Goal: Task Accomplishment & Management: Use online tool/utility

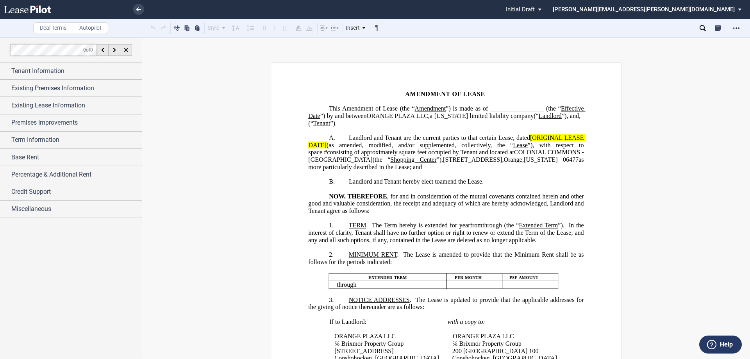
click at [415, 109] on span "Amendment of Lease (the “" at bounding box center [378, 108] width 73 height 7
click at [82, 75] on div "Tenant Information" at bounding box center [76, 70] width 130 height 9
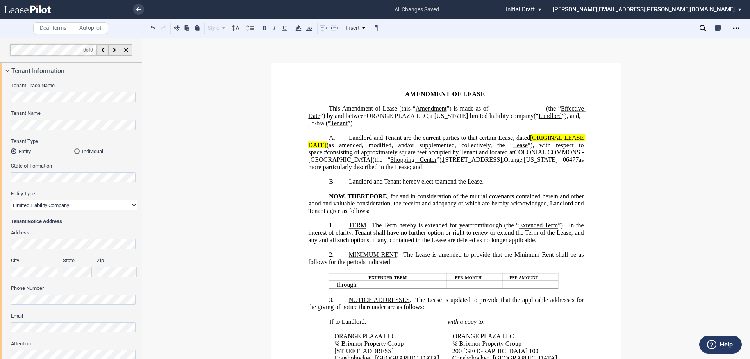
click at [91, 208] on select "Corporation Limited Liability Company General Partnership Limited Partnership O…" at bounding box center [74, 205] width 127 height 10
select select "corporation"
click at [11, 200] on select "Corporation Limited Liability Company General Partnership Limited Partnership O…" at bounding box center [74, 205] width 127 height 10
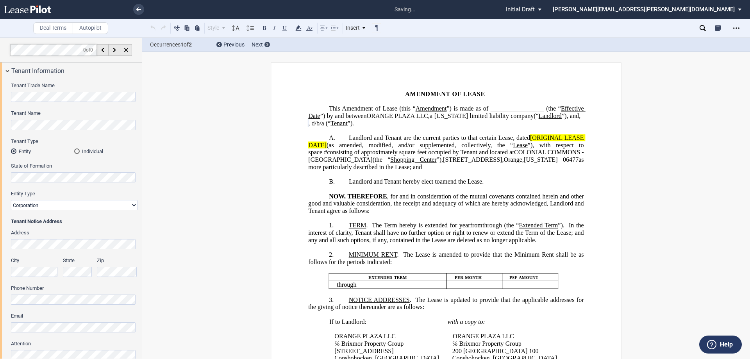
click at [330, 124] on span ", d/b/a (“" at bounding box center [319, 122] width 22 height 7
click at [534, 119] on span "limited liability company" at bounding box center [502, 115] width 64 height 7
click at [332, 123] on span ", d/b/a (“" at bounding box center [320, 122] width 24 height 7
click at [502, 229] on span "through" at bounding box center [492, 225] width 20 height 7
click at [460, 178] on p "﻿" at bounding box center [445, 174] width 275 height 7
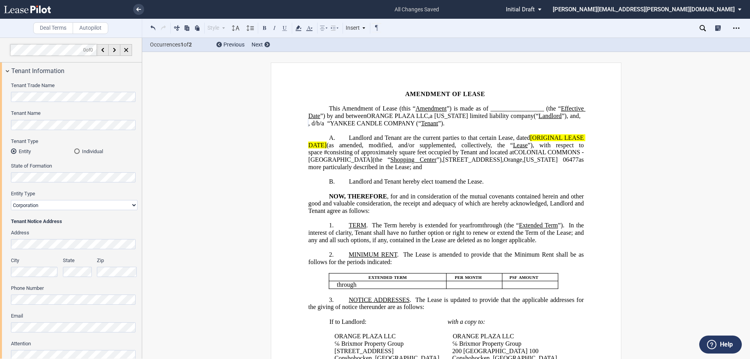
click at [364, 127] on span ", d/b/a “YANKEE CANDLE COMPANY (“" at bounding box center [364, 122] width 113 height 7
click at [385, 141] on span "Landlord and Tenant are the current parties to that certain Lease, dated" at bounding box center [439, 137] width 181 height 7
drag, startPoint x: 325, startPoint y: 151, endPoint x: 528, endPoint y: 143, distance: 203.2
click at [528, 143] on span "Landlord and Tenant are the current parties to that certain Lease, dated [ORIGI…" at bounding box center [446, 152] width 277 height 36
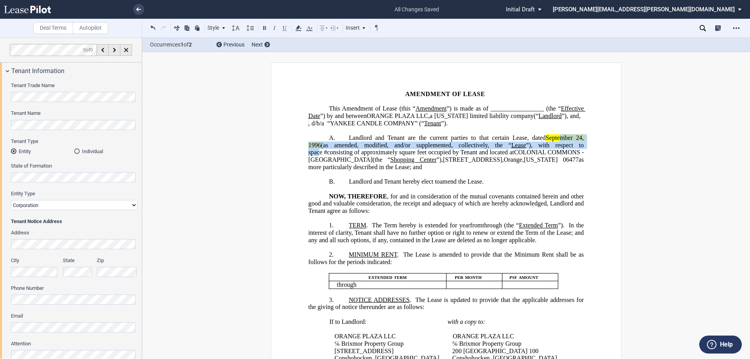
click at [543, 150] on span "Landlord and Tenant are the current parties to that certain Lease, dated ﻿Septe…" at bounding box center [446, 152] width 277 height 36
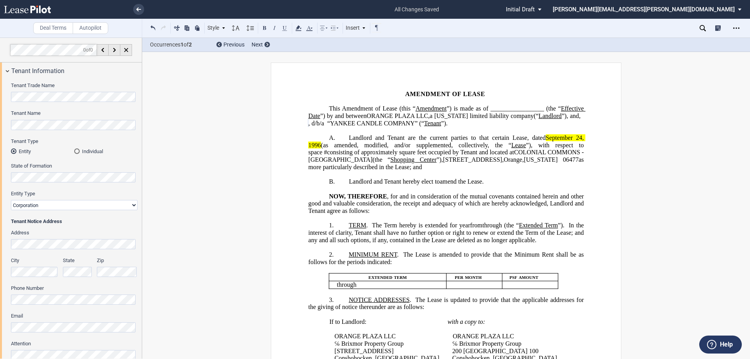
click at [324, 151] on span at bounding box center [323, 152] width 2 height 7
drag, startPoint x: 547, startPoint y: 151, endPoint x: 537, endPoint y: 151, distance: 9.8
click at [537, 151] on span "Landlord and Tenant are the current parties to that certain Lease, dated ﻿Septe…" at bounding box center [446, 152] width 277 height 36
click at [554, 150] on span "Landlord and Tenant are the current parties to that certain Lease, dated ﻿Septe…" at bounding box center [446, 152] width 277 height 36
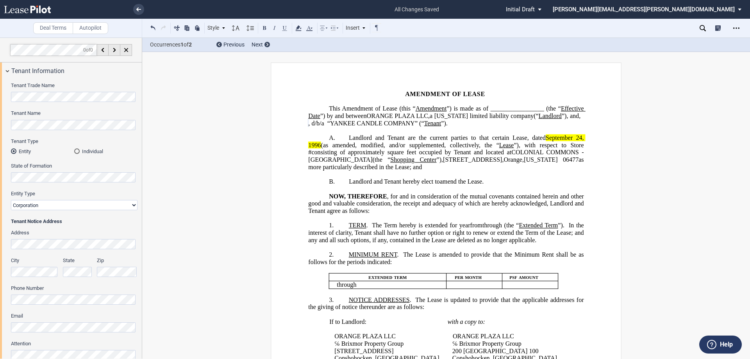
click at [384, 152] on span "consisting of approximately" at bounding box center [347, 152] width 73 height 7
click at [394, 156] on span "square feet occupied by Tenant and located at" at bounding box center [448, 152] width 126 height 7
drag, startPoint x: 398, startPoint y: 168, endPoint x: 333, endPoint y: 166, distance: 65.2
click at [333, 166] on span "Landlord and Tenant are the current parties to that certain Lease, dated ﻿Septe…" at bounding box center [446, 152] width 277 height 36
click at [469, 163] on span "as more particularly described in the Lease; and" at bounding box center [446, 163] width 277 height 14
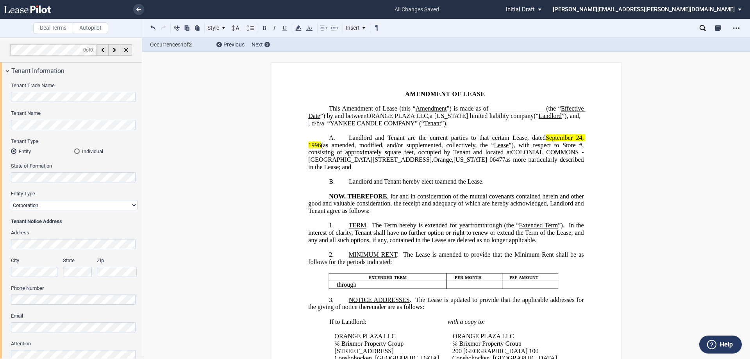
click at [469, 169] on span "as more particularly described in the Lease; and" at bounding box center [446, 163] width 277 height 14
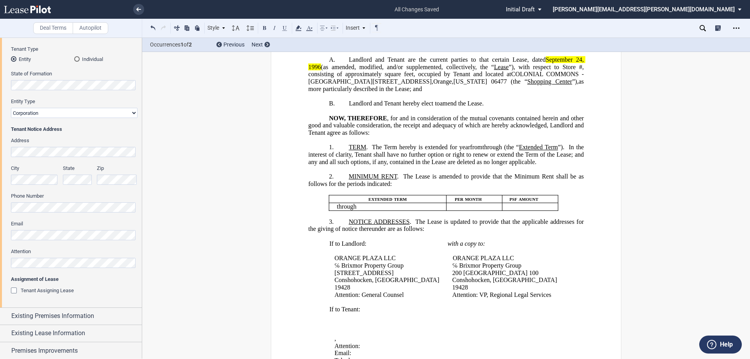
scroll to position [117, 0]
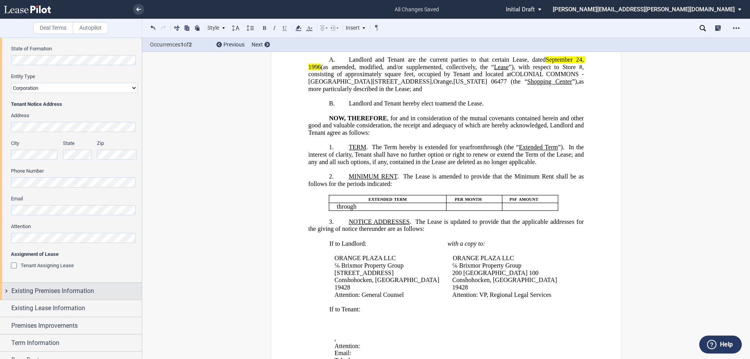
click at [59, 292] on span "Existing Premises Information" at bounding box center [52, 290] width 83 height 9
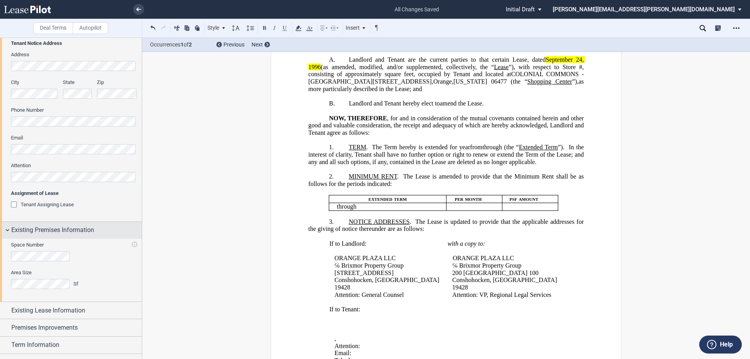
scroll to position [195, 0]
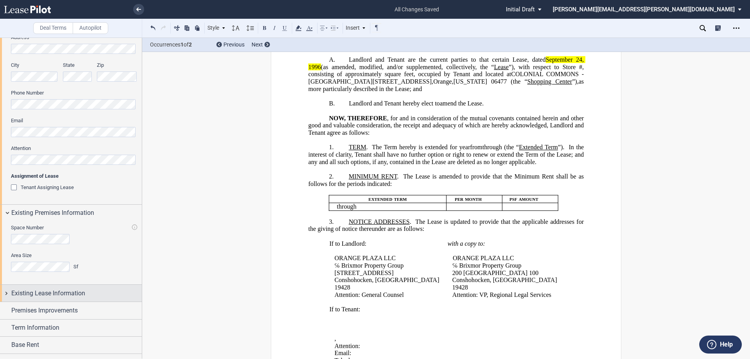
click at [60, 292] on span "Existing Lease Information" at bounding box center [48, 293] width 74 height 9
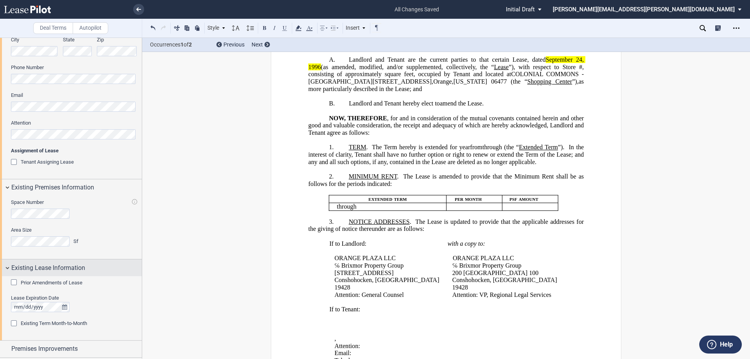
scroll to position [234, 0]
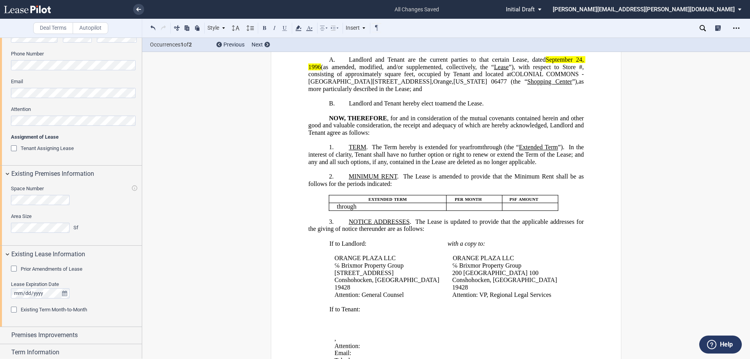
click at [15, 266] on div "Prior Amendments of Lease" at bounding box center [15, 270] width 8 height 8
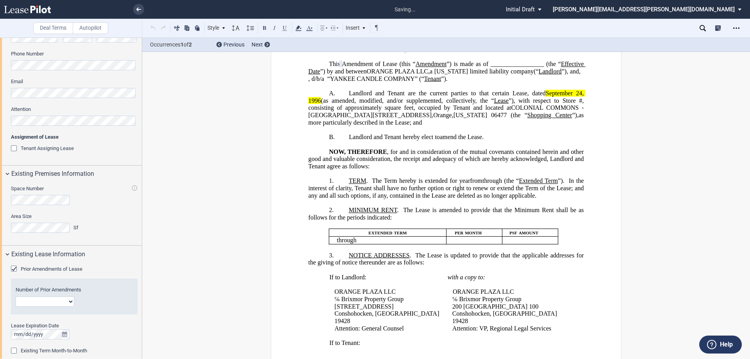
scroll to position [0, 0]
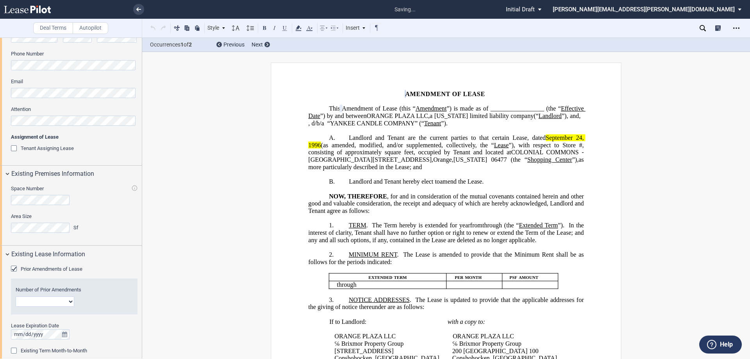
click at [72, 300] on select "1 2 3 4 5 6 7 8 9 10 11 12" at bounding box center [45, 301] width 59 height 10
select select "number:7"
click at [16, 296] on select "1 2 3 4 5 6 7 8 9 10 11 12" at bounding box center [45, 301] width 59 height 10
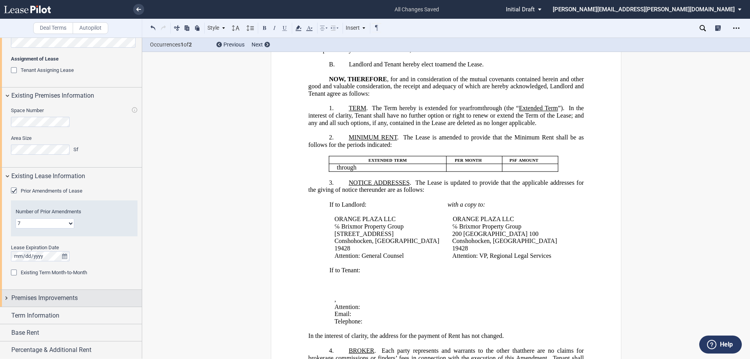
scroll to position [347, 0]
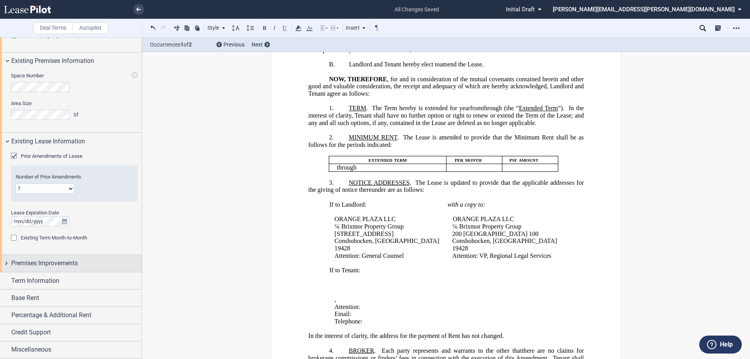
click at [87, 268] on div "Premises Improvements" at bounding box center [76, 263] width 130 height 9
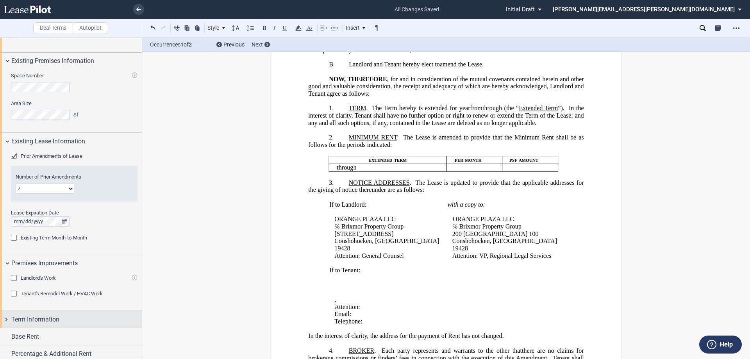
click at [87, 319] on div "Term Information" at bounding box center [76, 319] width 130 height 9
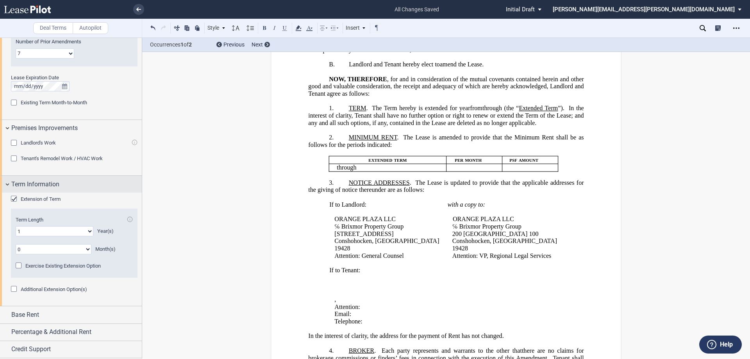
scroll to position [499, 0]
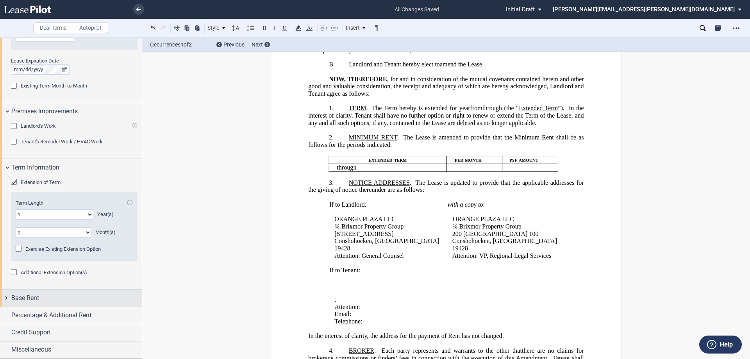
click at [90, 302] on div "Base Rent" at bounding box center [76, 297] width 130 height 9
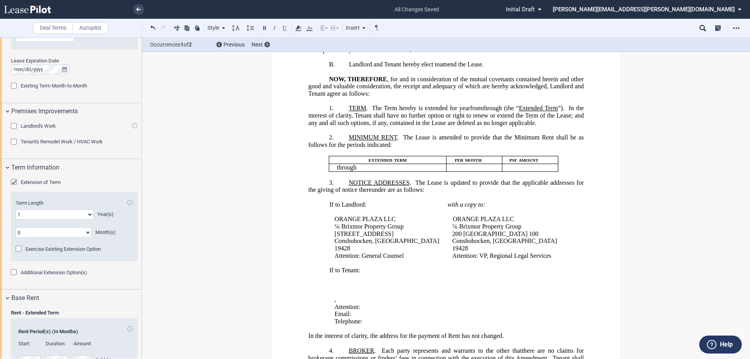
scroll to position [590, 0]
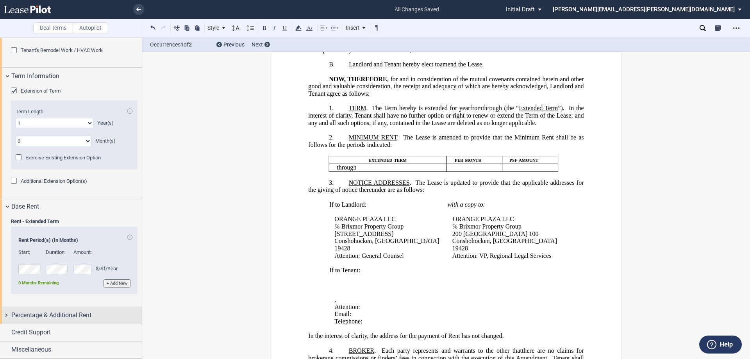
click at [93, 316] on div "Percentage & Additional Rent" at bounding box center [76, 314] width 130 height 9
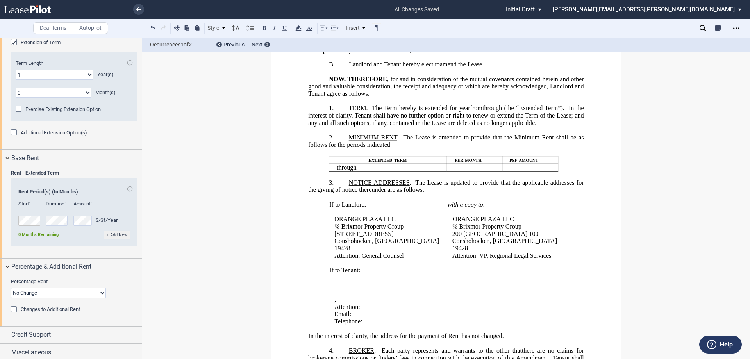
scroll to position [641, 0]
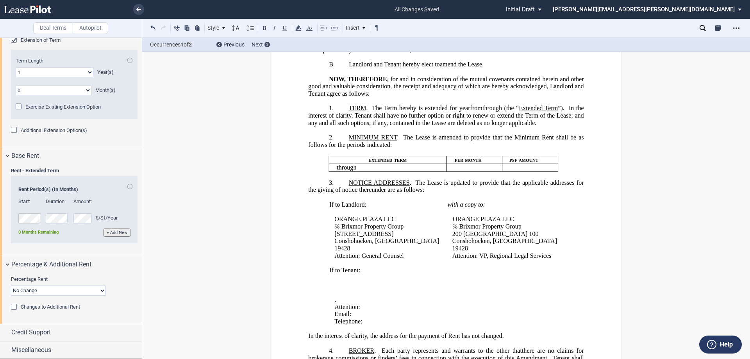
click at [12, 306] on div "Changes to Additional Rent" at bounding box center [15, 308] width 8 height 8
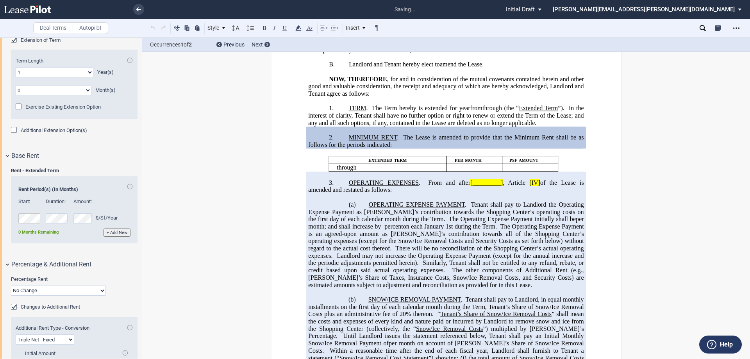
click at [12, 306] on div "Changes to Additional Rent" at bounding box center [15, 308] width 8 height 8
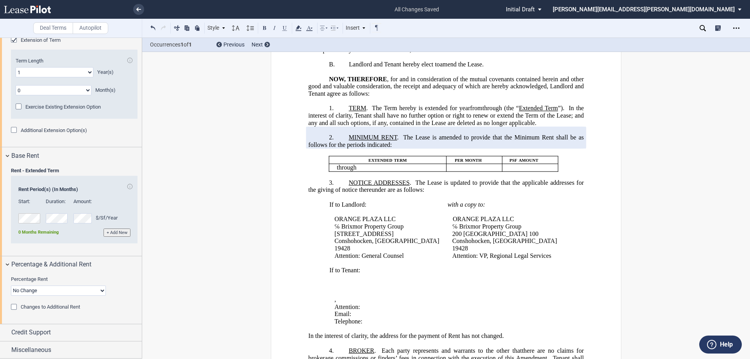
click at [54, 293] on select "No Change Add Percentage Rent Reset Breakpoint" at bounding box center [58, 290] width 95 height 10
select select "reset"
click at [11, 285] on select "No Change Add Percentage Rent Reset Breakpoint" at bounding box center [58, 290] width 95 height 10
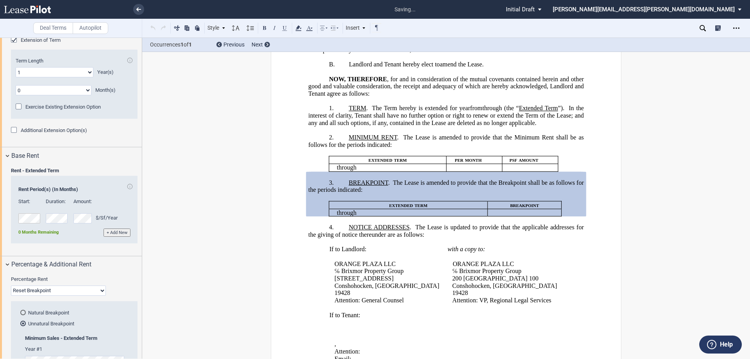
click at [71, 301] on div "Natural Breakpoint Unnatural Breakpoint Amount % Minimum Sales - Extended Term …" at bounding box center [74, 337] width 127 height 73
click at [394, 193] on span "The Lease is amended to provide that the Breakpoint shall be as follows for the…" at bounding box center [446, 186] width 277 height 14
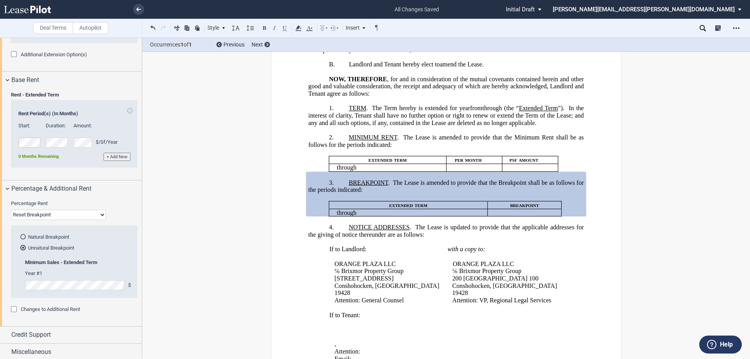
scroll to position [719, 0]
click at [21, 234] on div "Natural Breakpoint" at bounding box center [22, 234] width 5 height 5
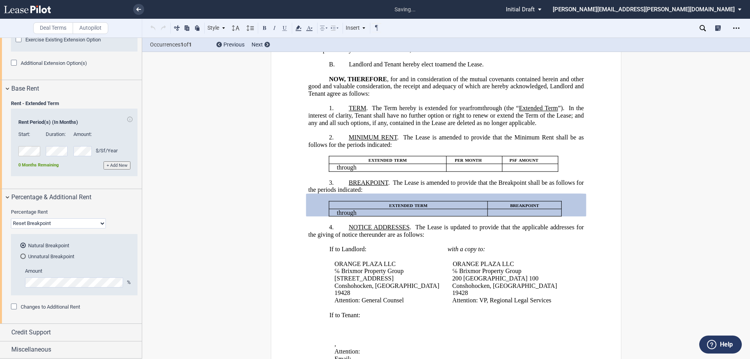
click at [21, 234] on div "Natural Breakpoint Unnatural Breakpoint Amount % Minimum Sales - Extended Term …" at bounding box center [74, 265] width 127 height 62
click at [23, 255] on div "Unnatural Breakpoint" at bounding box center [22, 255] width 5 height 5
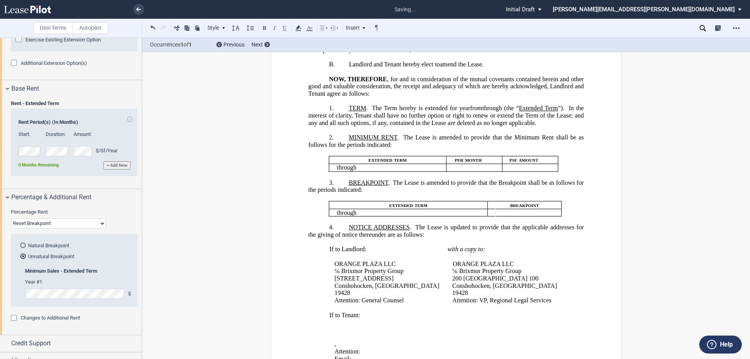
click at [422, 246] on p "﻿" at bounding box center [445, 242] width 275 height 7
click at [540, 216] on p "﻿ ﻿" at bounding box center [521, 212] width 50 height 7
click at [154, 27] on button at bounding box center [152, 27] width 9 height 9
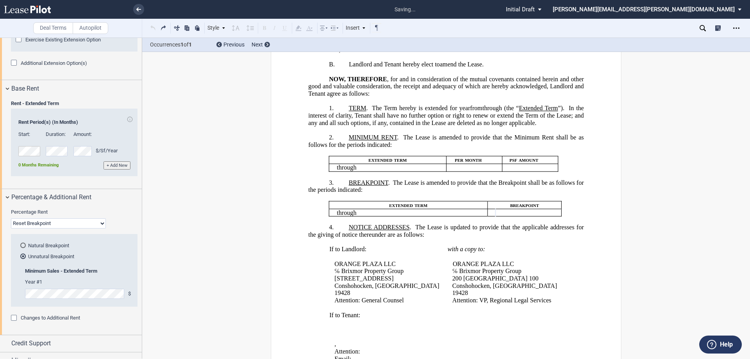
click at [154, 27] on button at bounding box center [152, 27] width 9 height 9
click at [159, 28] on button at bounding box center [163, 27] width 9 height 9
click at [153, 26] on button at bounding box center [152, 27] width 9 height 9
click at [153, 26] on div "Style A. Recital 1. Section (a) Subsection Normal Normal 8pt 9pt 10pt 10.5pt 11…" at bounding box center [265, 28] width 234 height 10
click at [153, 26] on button at bounding box center [152, 27] width 9 height 9
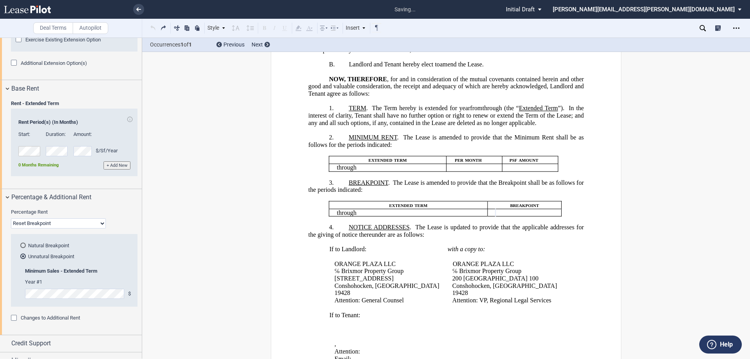
click at [153, 26] on div "Style A. Recital 1. Section (a) Subsection Normal Normal 8pt 9pt 10pt 10.5pt 11…" at bounding box center [265, 28] width 234 height 10
click at [153, 26] on button at bounding box center [152, 27] width 9 height 9
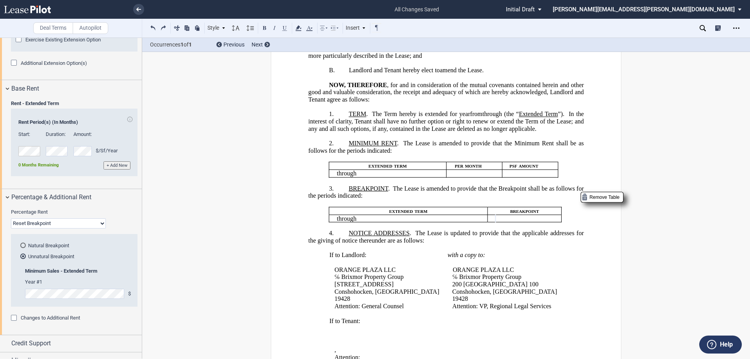
click at [530, 222] on p "﻿ ﻿" at bounding box center [521, 218] width 50 height 7
click at [498, 222] on p "﻿ ﻿" at bounding box center [521, 218] width 50 height 7
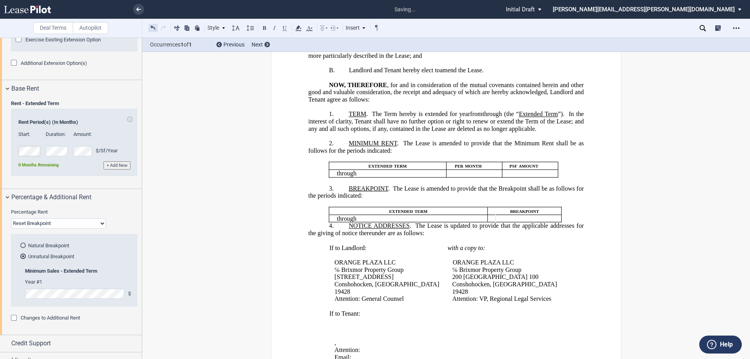
click at [153, 29] on button at bounding box center [152, 27] width 9 height 9
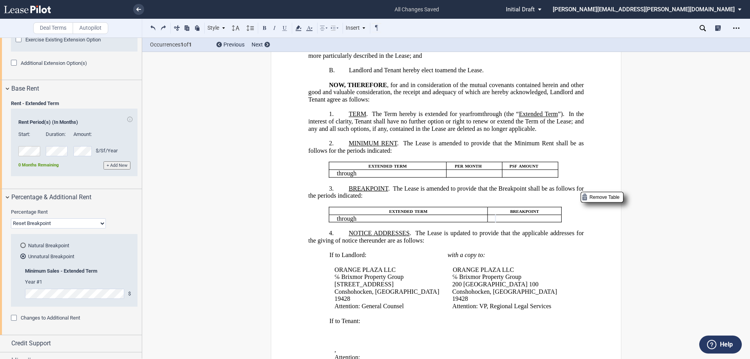
click at [542, 222] on p "﻿ ﻿" at bounding box center [521, 218] width 50 height 7
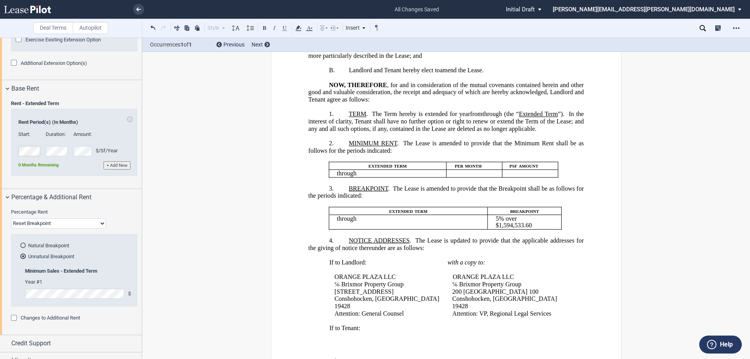
click at [449, 237] on p at bounding box center [445, 233] width 275 height 7
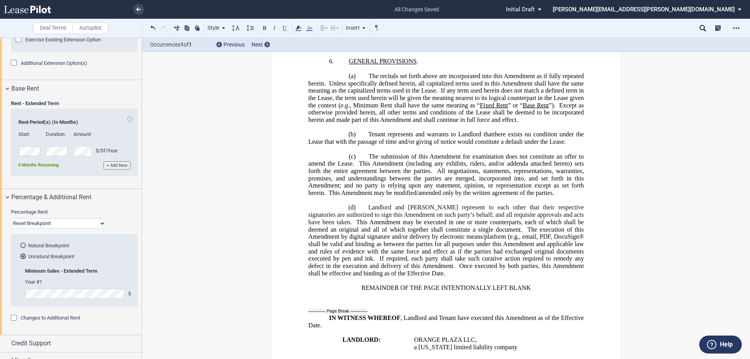
scroll to position [541, 0]
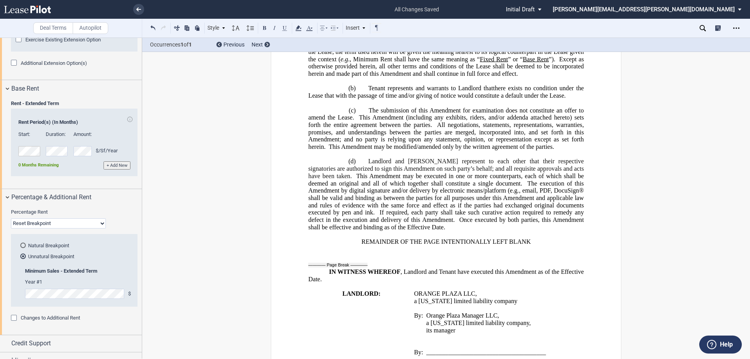
click at [544, 205] on span ", email, PDF, DocuSign® shall be valid and binding as between the parties for a…" at bounding box center [446, 201] width 277 height 29
click at [395, 283] on p "IN WITNESS WHEREOF , Landlord and Tenant have executed this Amendment as of the…" at bounding box center [445, 275] width 275 height 14
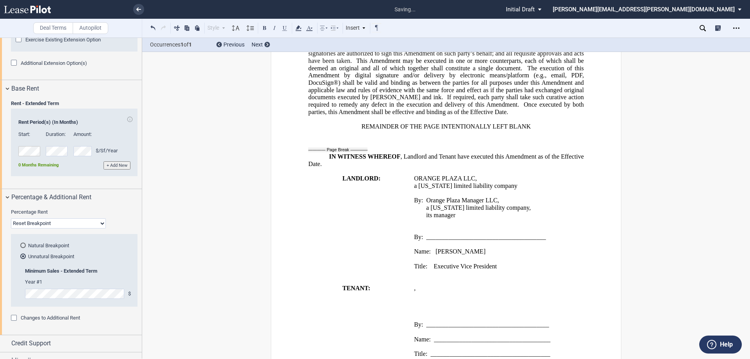
scroll to position [658, 0]
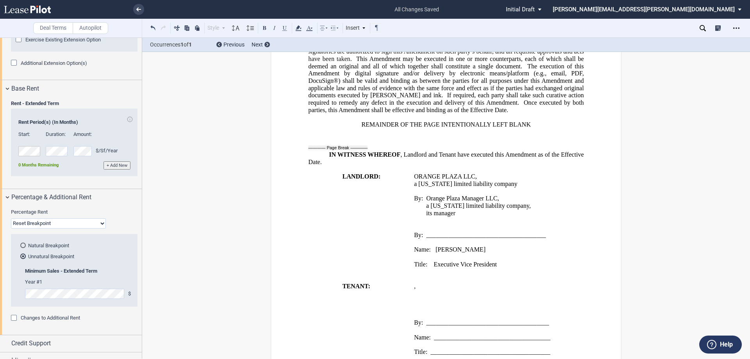
click at [475, 297] on p "﻿ ﻿ ﻿ ﻿ ﻿ ﻿" at bounding box center [499, 293] width 170 height 7
click at [478, 326] on p "﻿" at bounding box center [499, 322] width 170 height 7
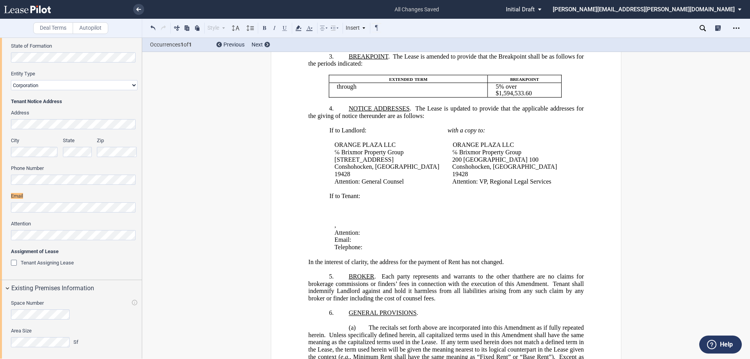
scroll to position [118, 0]
click at [334, 235] on td "If to Tenant: ﻿ ﻿ ﻿ ﻿ ﻿ ﻿ ﻿ , ﻿ ﻿ ﻿ ﻿ Attention: ﻿ ﻿ Email: ﻿ ﻿ Telephone: ﻿ ﻿" at bounding box center [448, 222] width 242 height 59
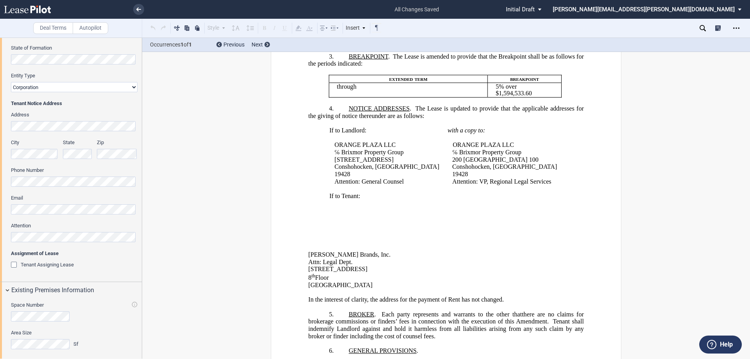
click at [304, 271] on div "!!CUSTOM_FOOTER_DISTANCE_0.1!! !!CUSTOM_FOOTER_START!! ﻿ !!CUSTOM_PAGE_NUMBER:T…" at bounding box center [446, 334] width 351 height 1031
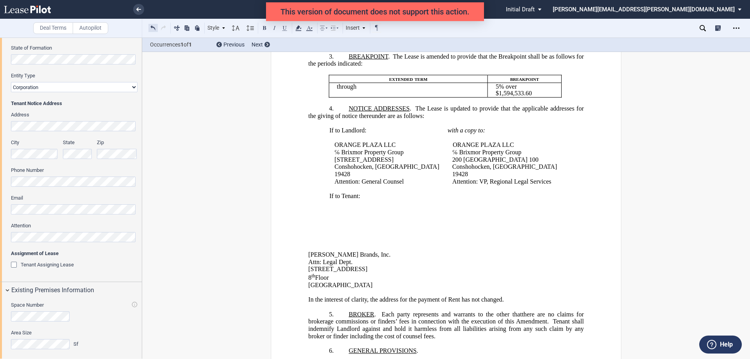
click at [153, 27] on button at bounding box center [152, 27] width 9 height 9
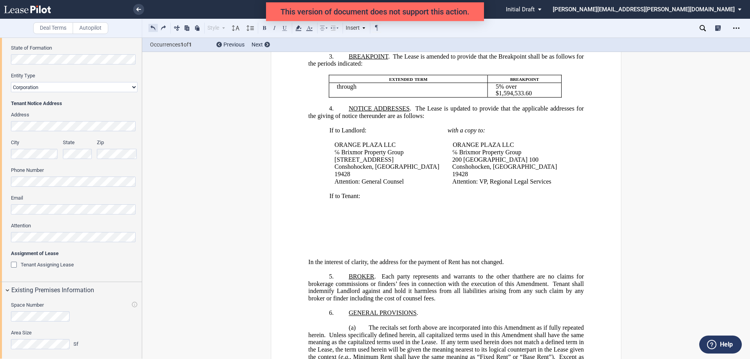
click at [153, 27] on button at bounding box center [152, 27] width 9 height 9
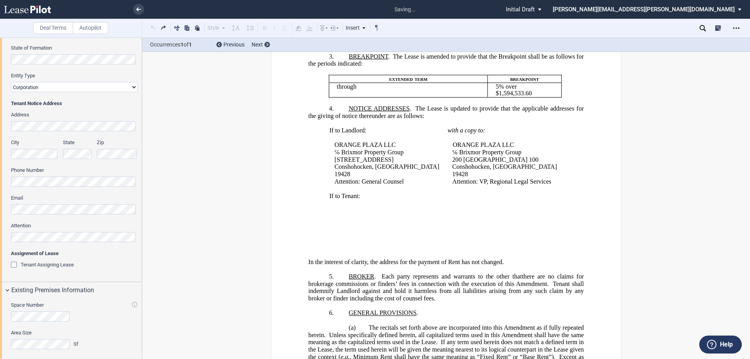
click at [153, 27] on div "Style A. Recital 1. Section (a) Subsection Normal Normal 8pt 9pt 10pt 10.5pt 11…" at bounding box center [265, 28] width 234 height 10
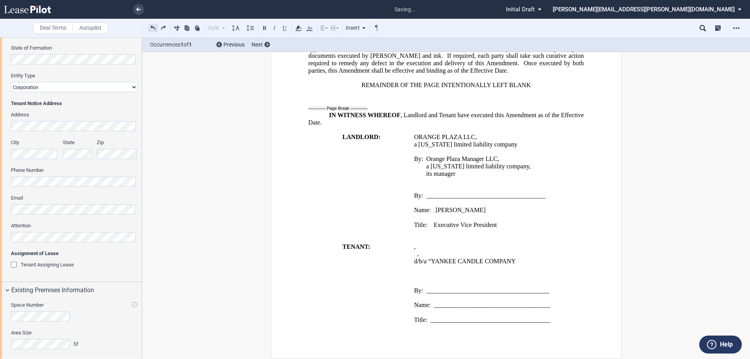
click at [157, 29] on button at bounding box center [152, 27] width 9 height 9
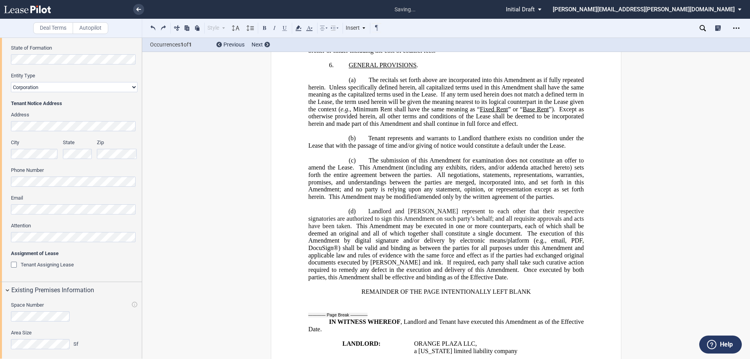
scroll to position [439, 0]
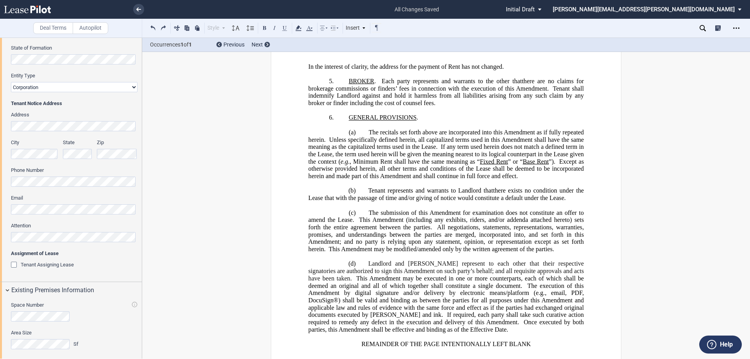
click at [742, 29] on div "Download Share Document Print Create a New Version Import Changes Compare Expre…" at bounding box center [737, 28] width 14 height 12
click at [734, 30] on icon "Open Lease options menu" at bounding box center [736, 28] width 6 height 6
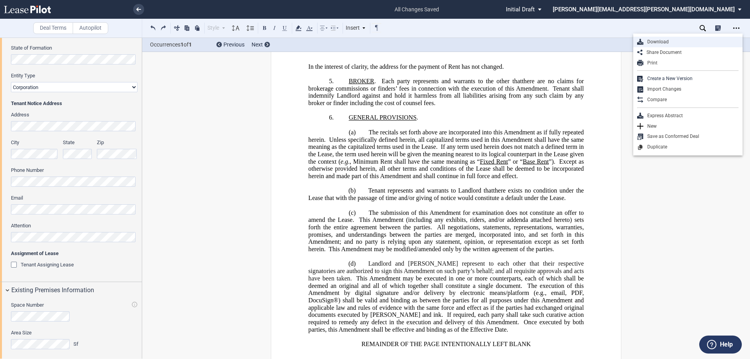
click at [679, 42] on div "Download" at bounding box center [690, 42] width 95 height 7
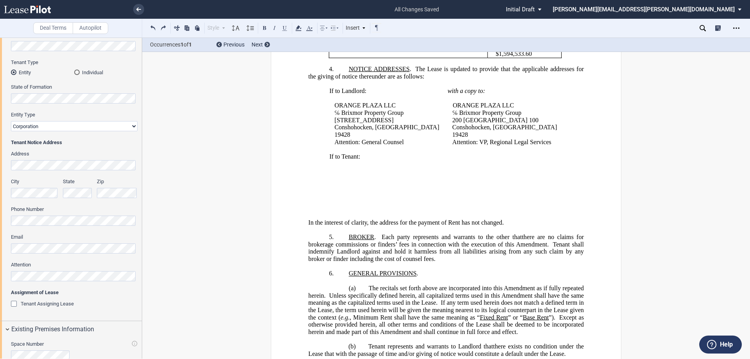
scroll to position [282, 0]
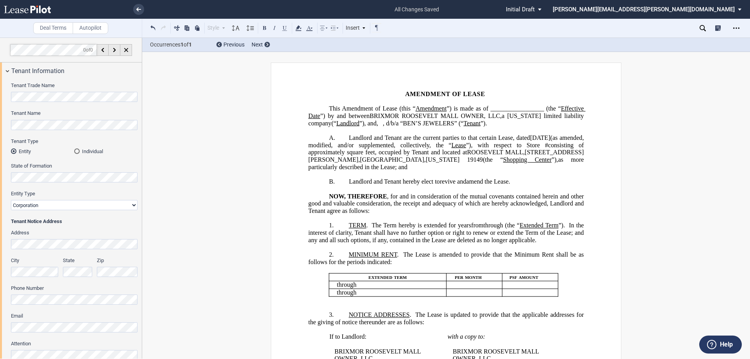
select select "number:2"
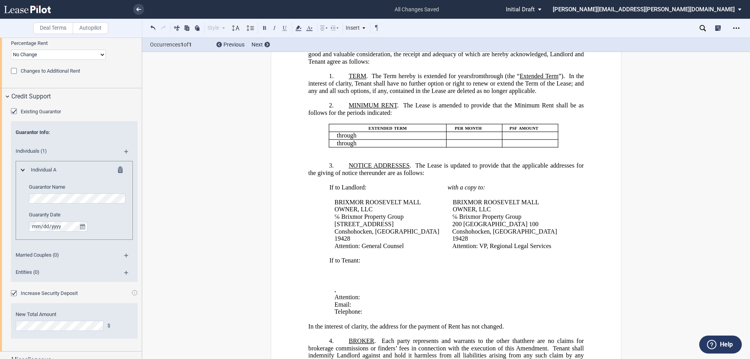
scroll to position [91, 0]
